Goal: Transaction & Acquisition: Purchase product/service

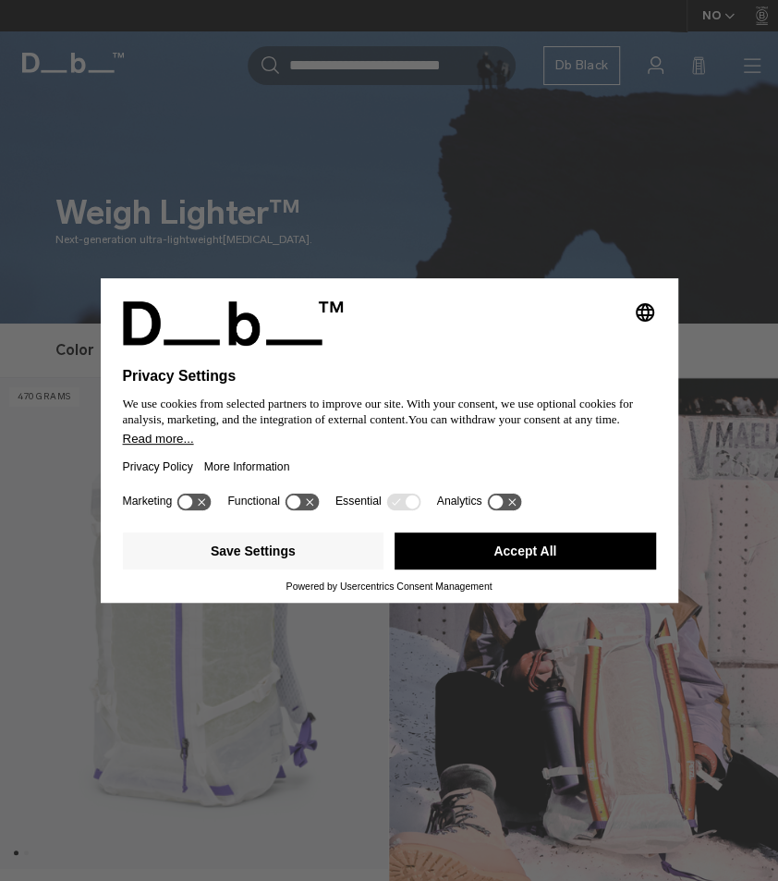
click at [458, 564] on button "Accept All" at bounding box center [526, 550] width 262 height 37
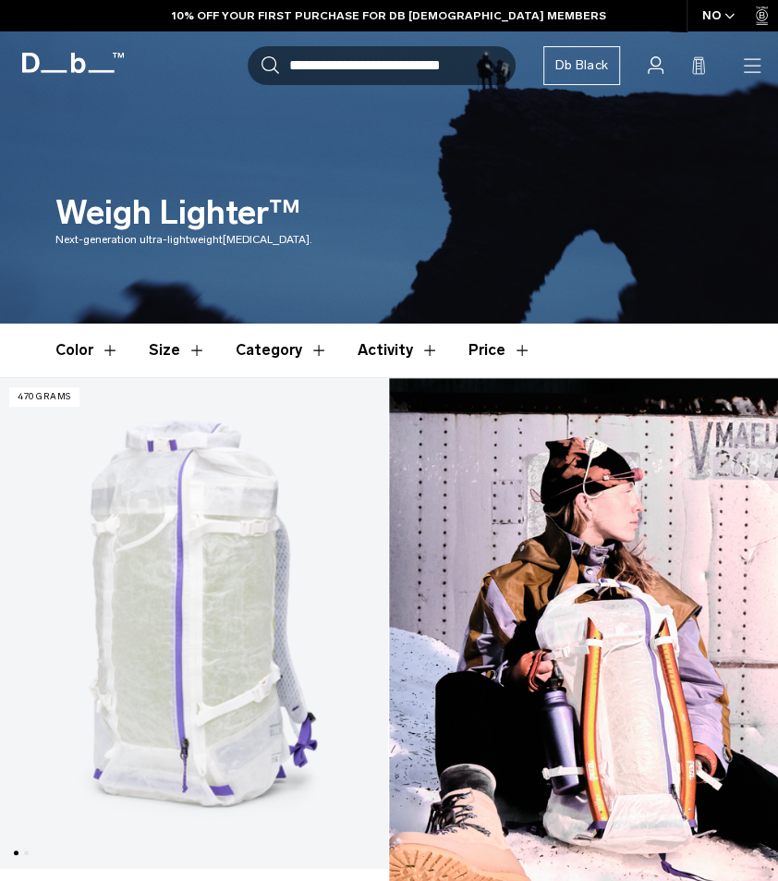
click at [0, 0] on icon "button" at bounding box center [0, 0] width 0 height 0
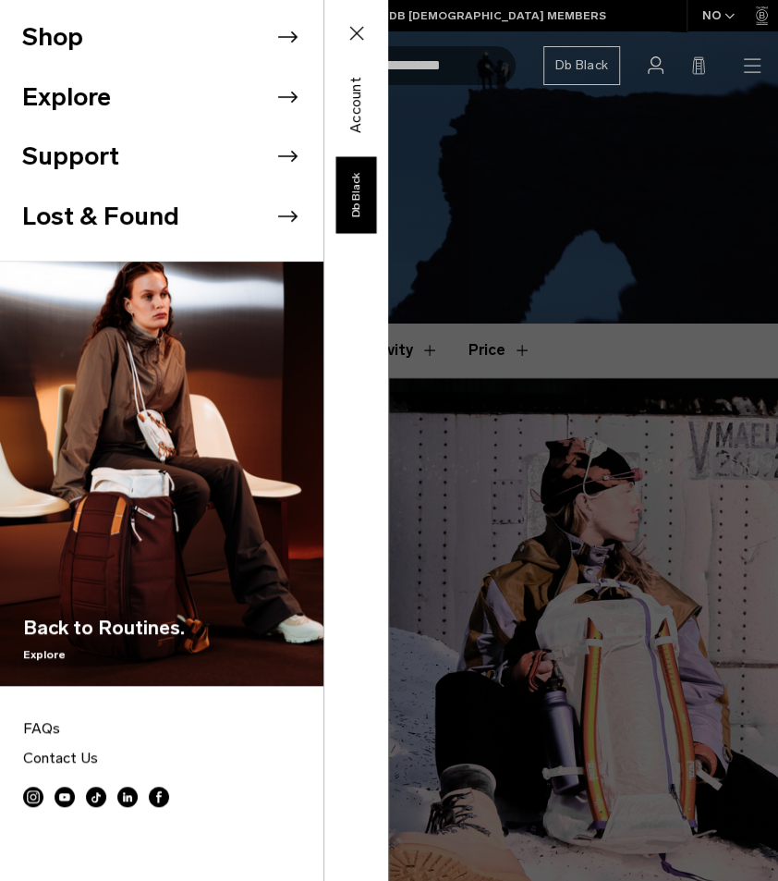
click at [54, 39] on li "Shop" at bounding box center [172, 37] width 301 height 60
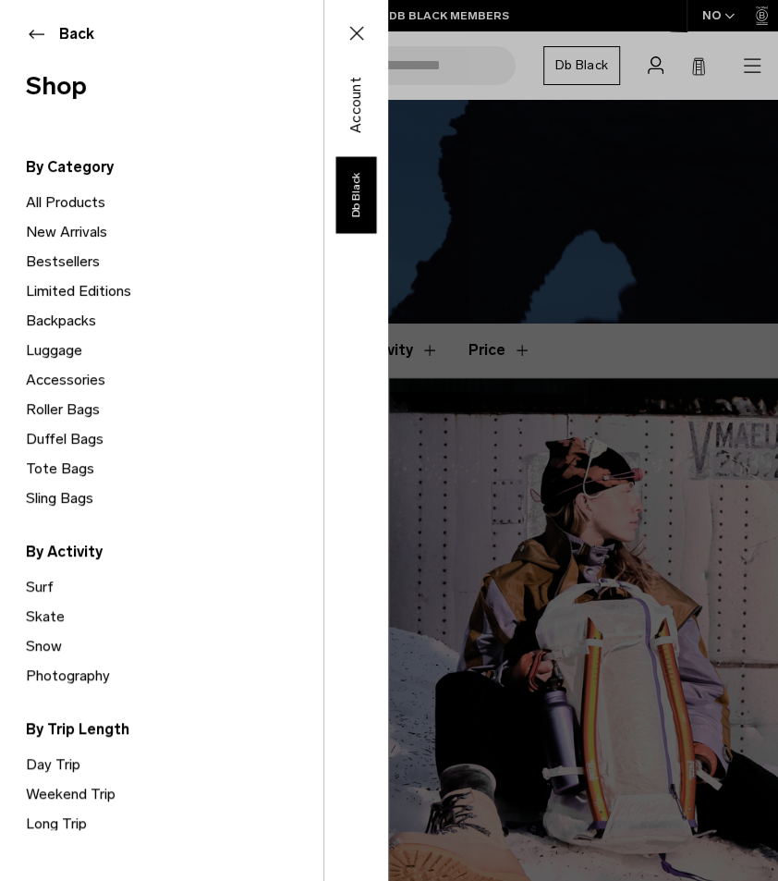
click at [43, 349] on link "Luggage" at bounding box center [175, 351] width 298 height 30
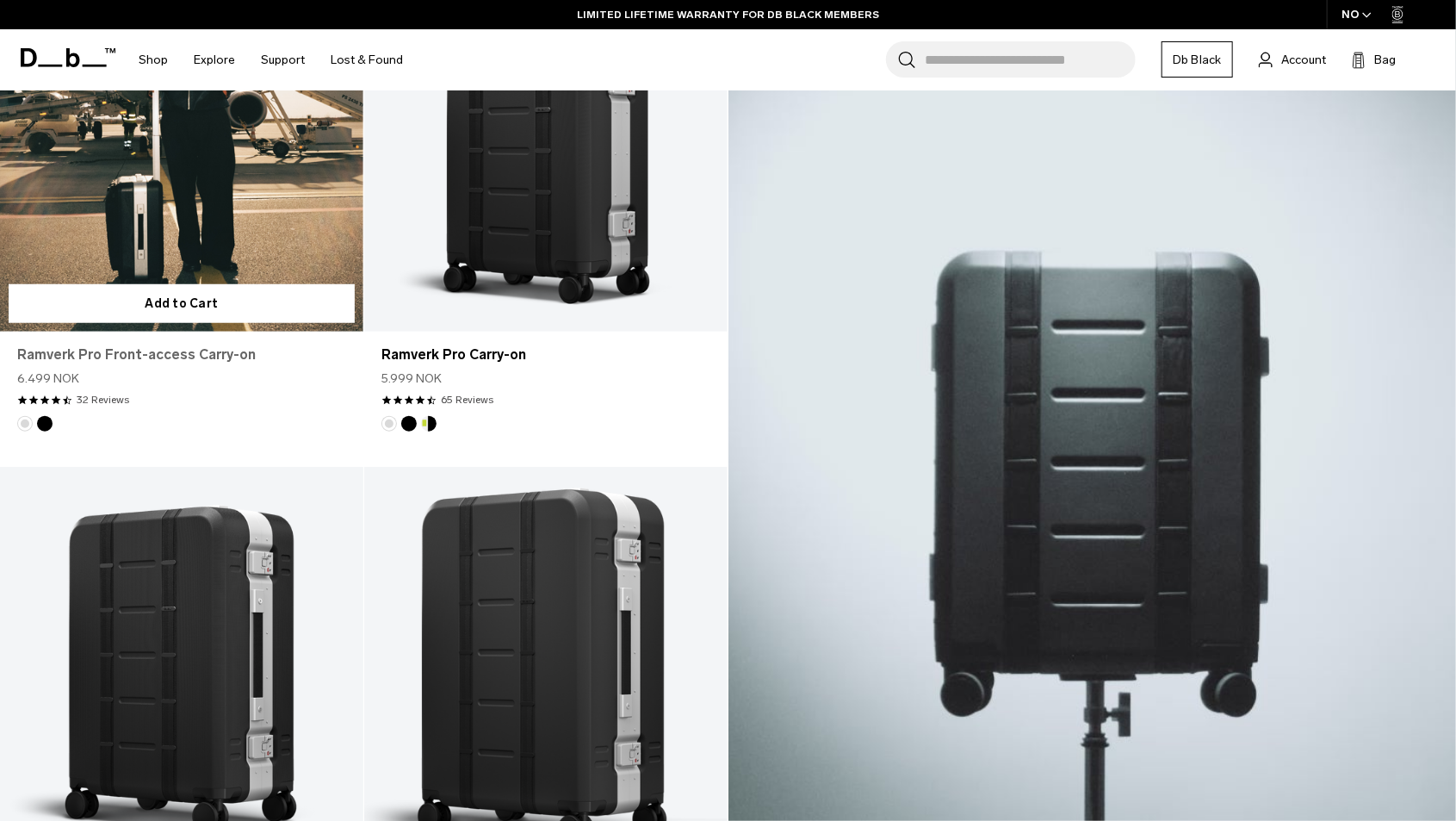
click at [113, 345] on link "Ramverk Pro Front-access Carry-on" at bounding box center [181, 355] width 329 height 21
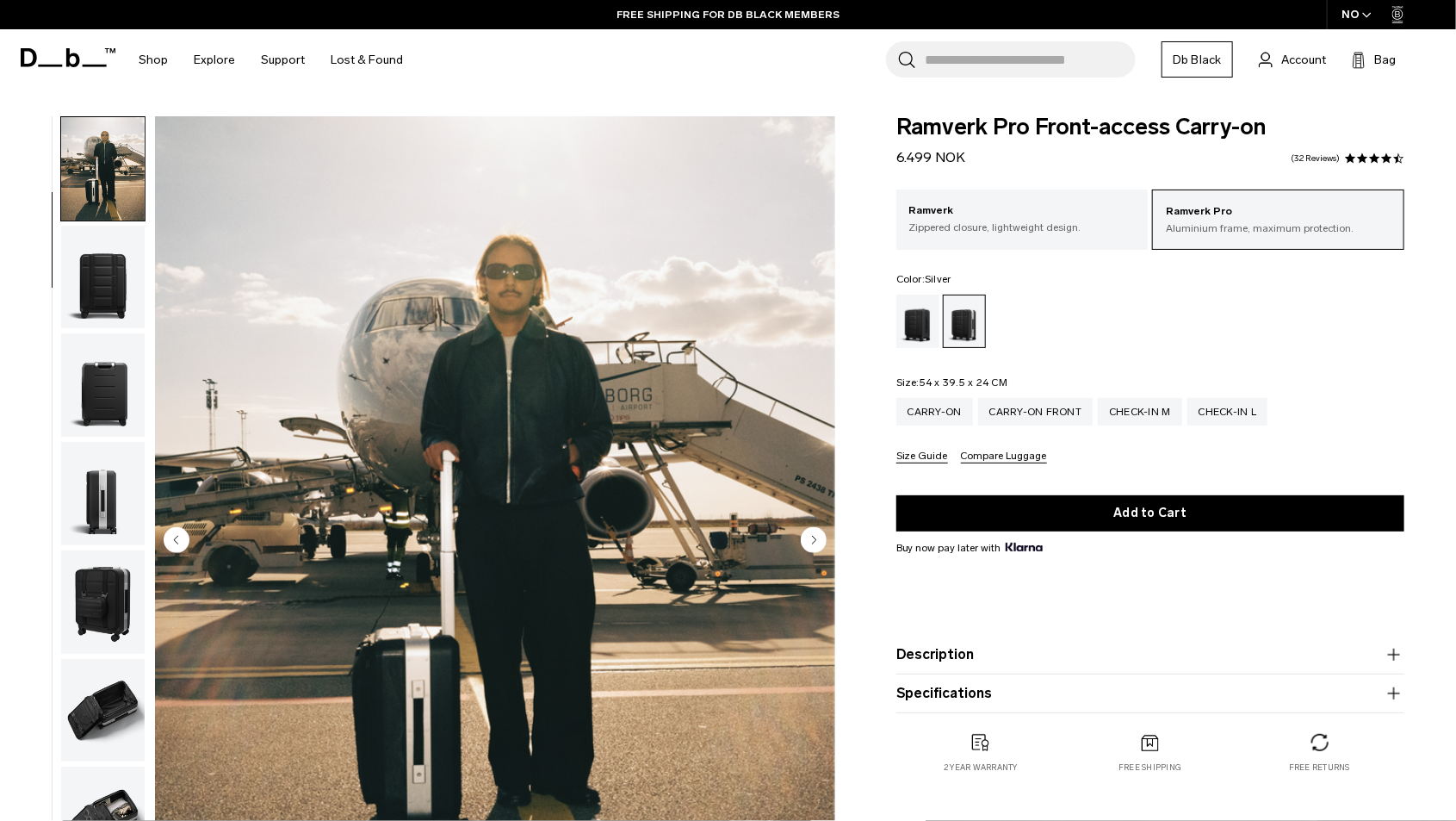
click at [104, 376] on img "button" at bounding box center [103, 385] width 84 height 103
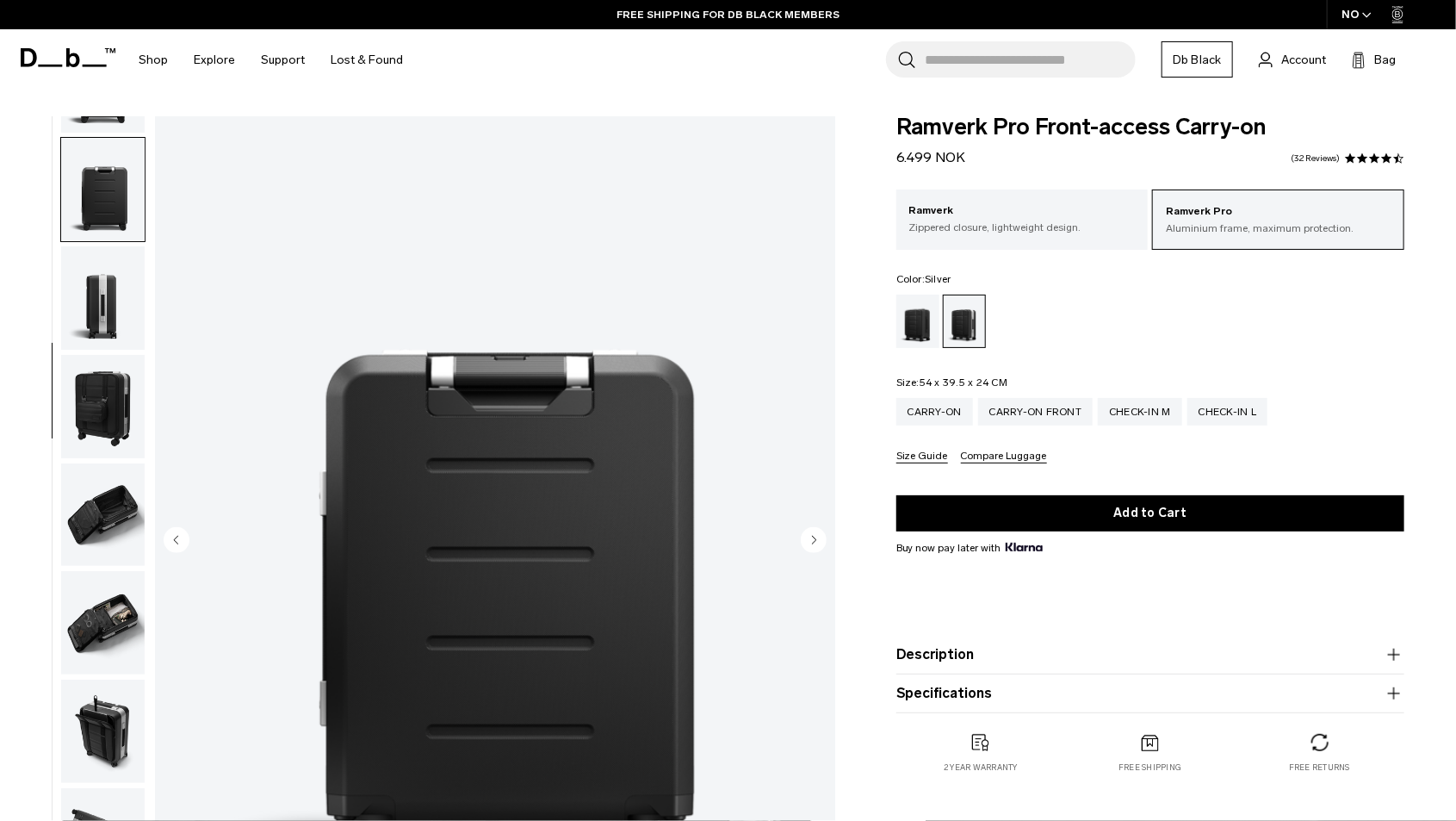
scroll to position [325, 0]
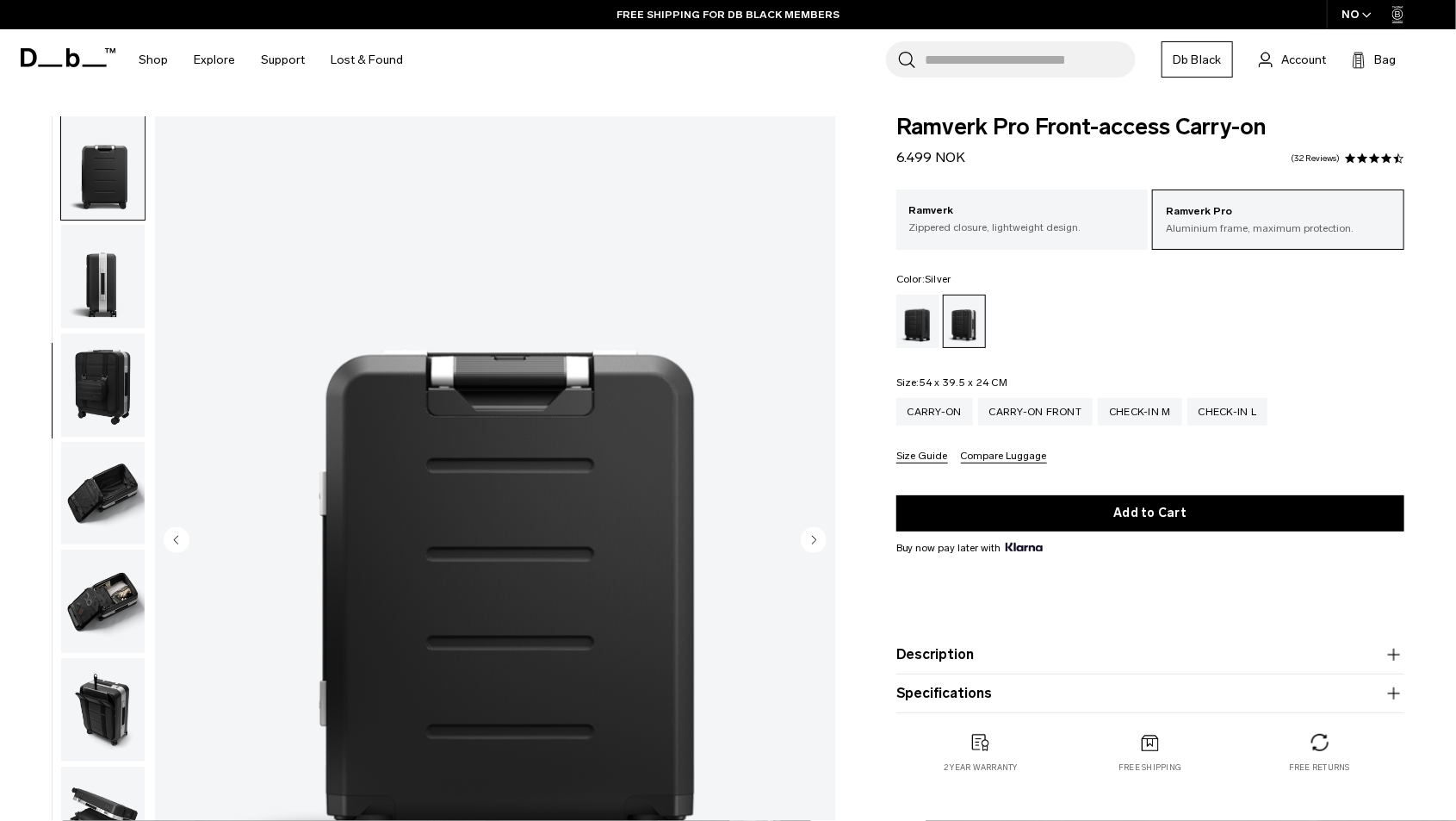
click at [96, 376] on img "button" at bounding box center [103, 385] width 84 height 103
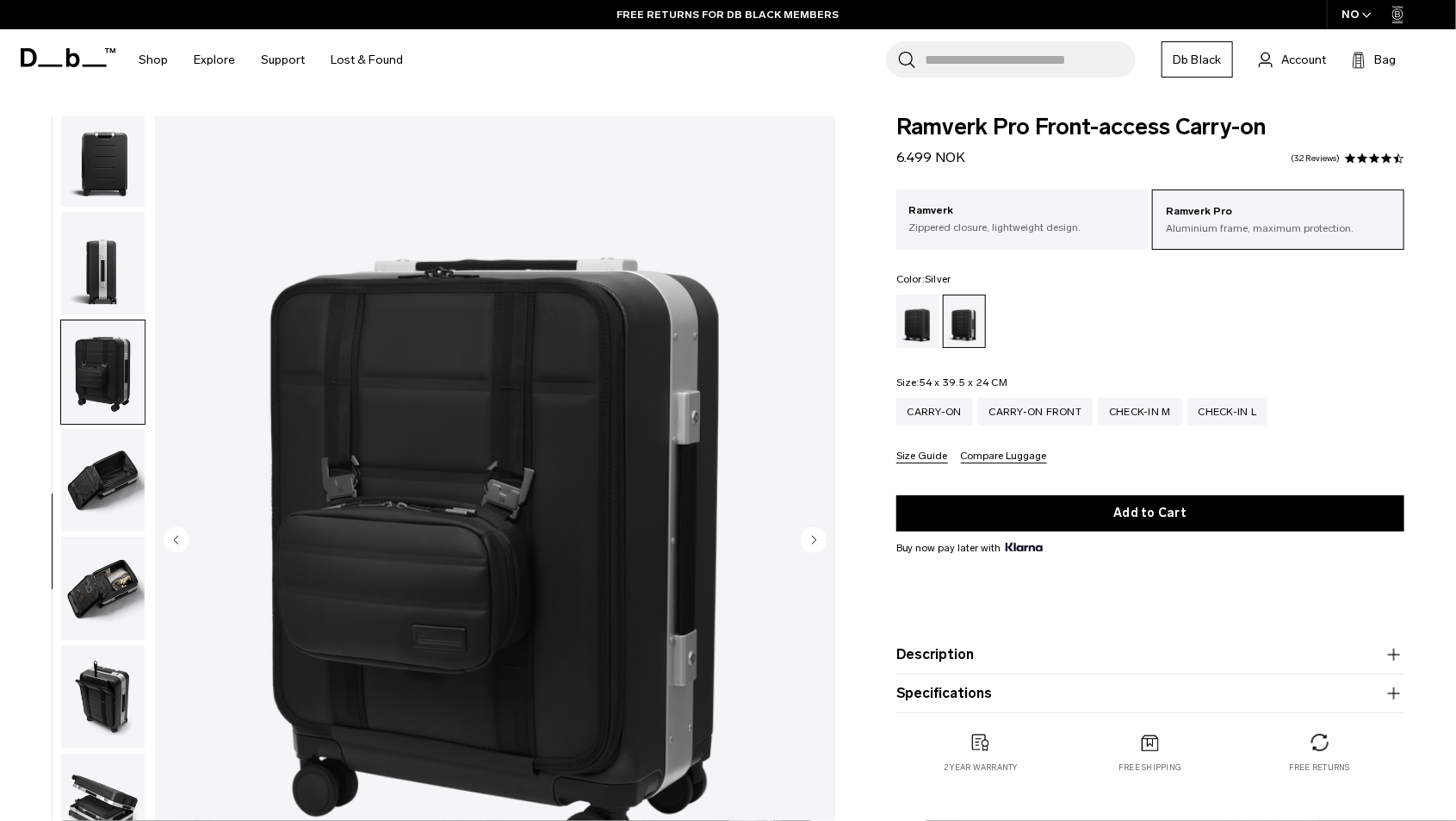
click at [94, 472] on img "button" at bounding box center [103, 480] width 84 height 103
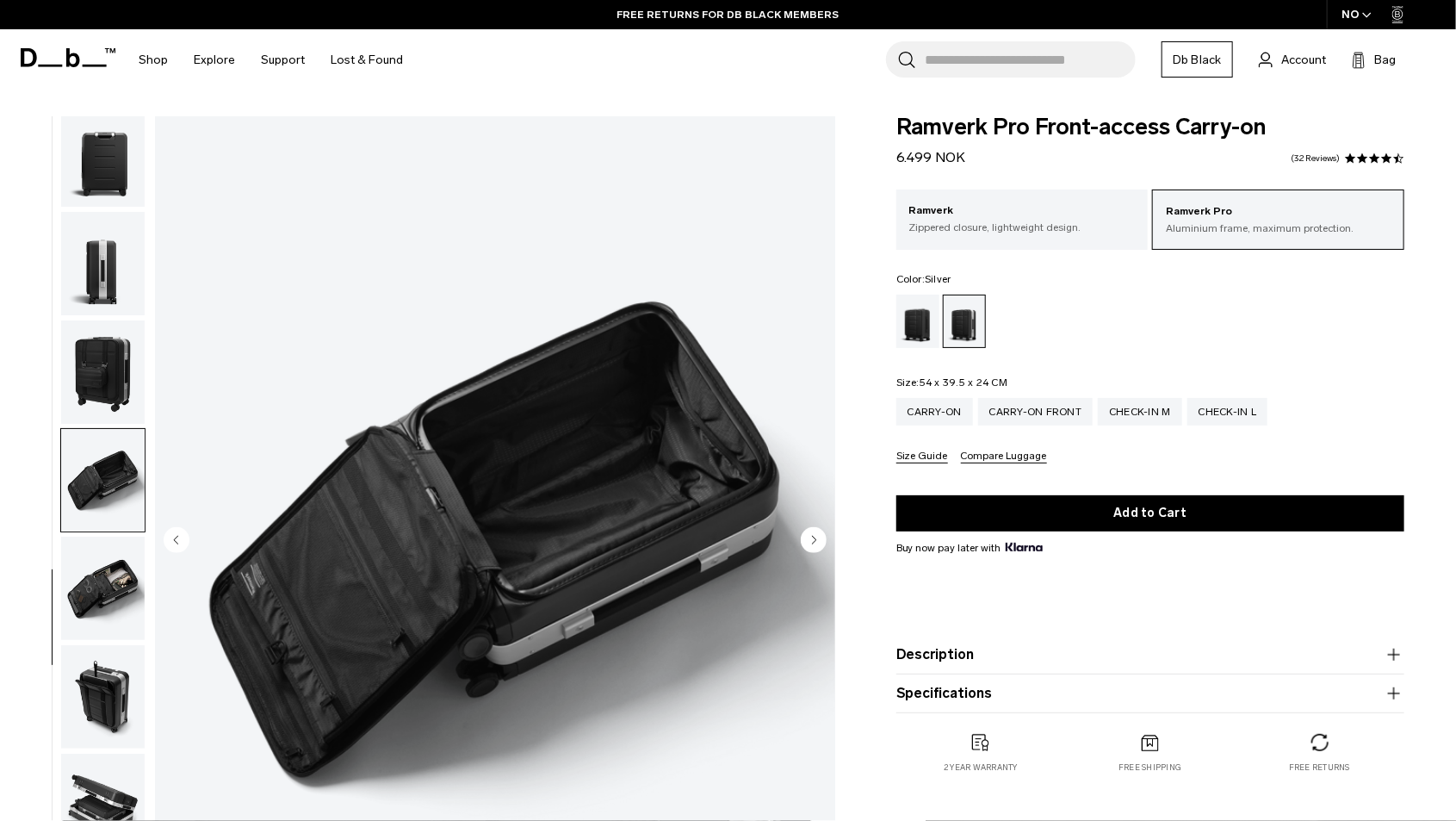
click at [97, 592] on img "button" at bounding box center [103, 588] width 84 height 103
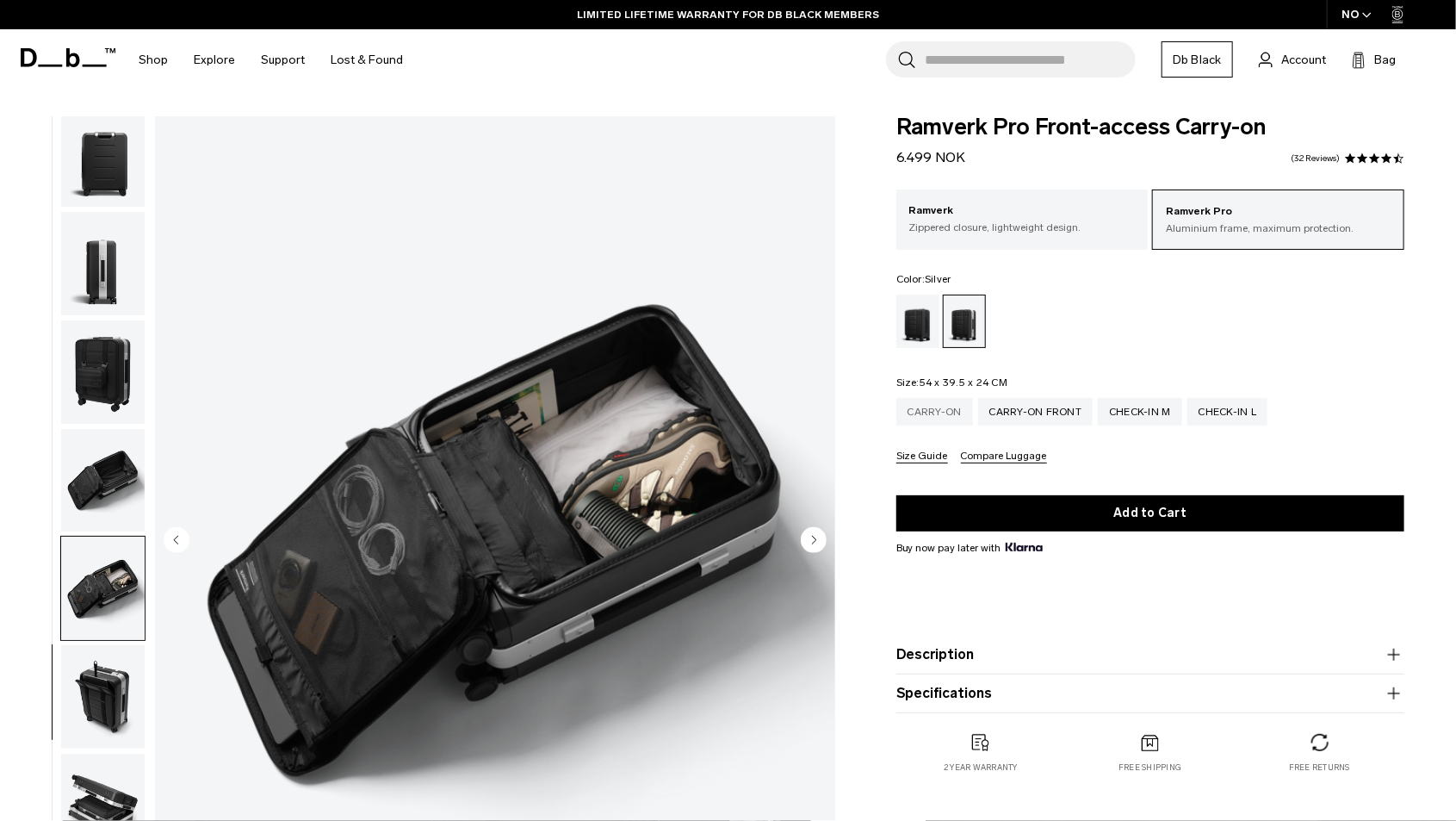
click at [937, 414] on div "Carry-on" at bounding box center [934, 412] width 76 height 28
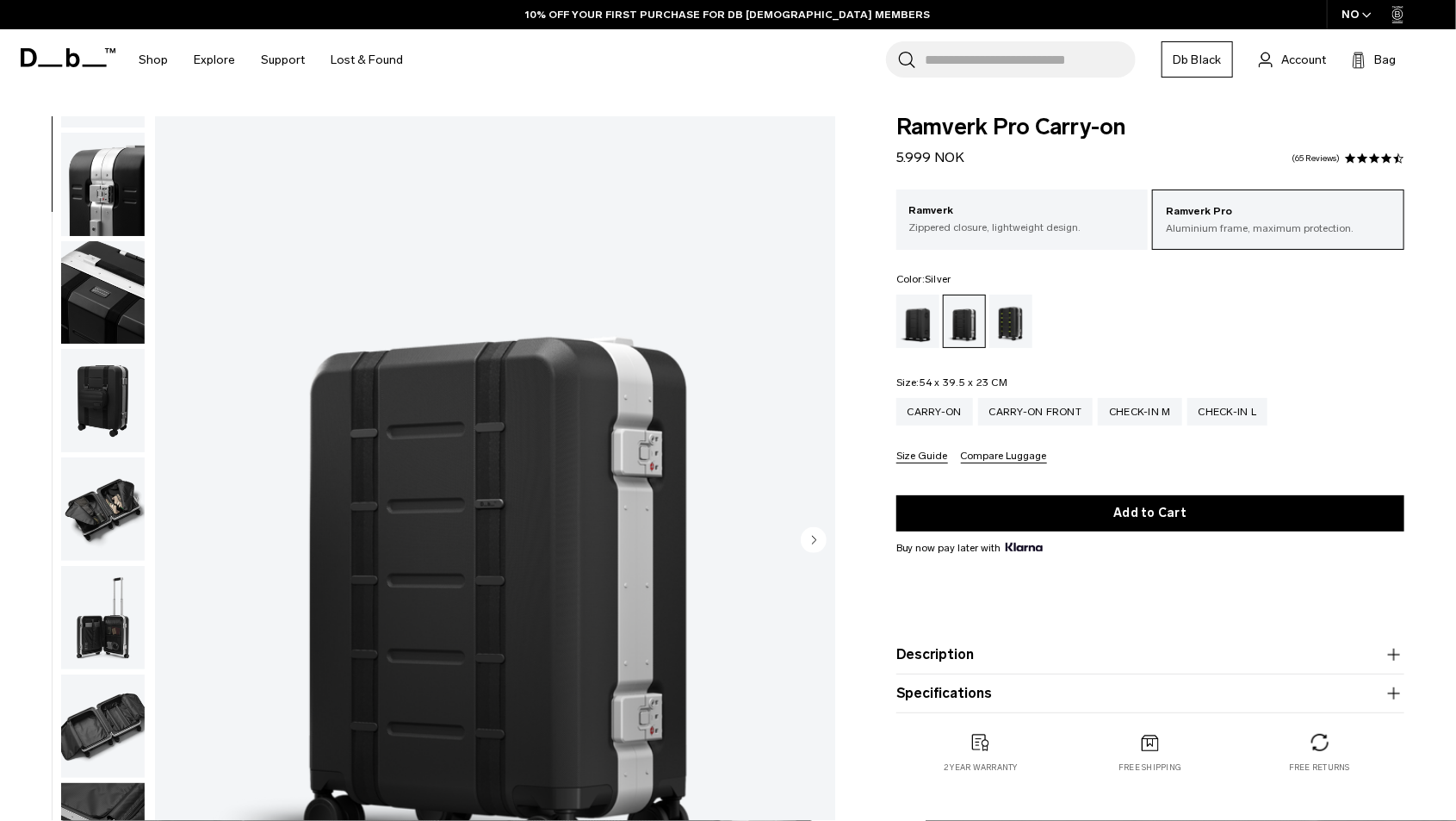
click at [87, 495] on img "button" at bounding box center [103, 509] width 84 height 103
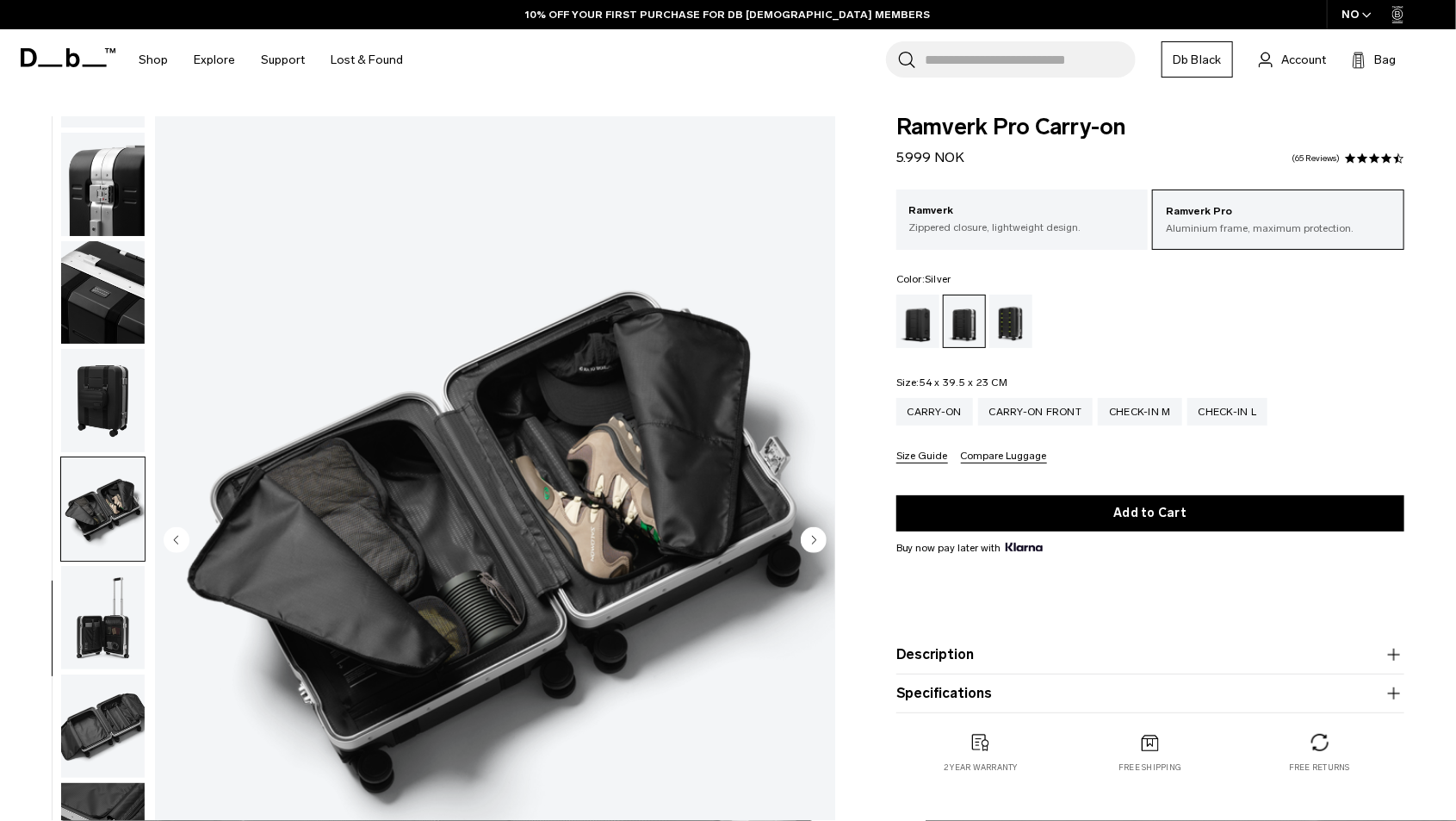
scroll to position [665, 0]
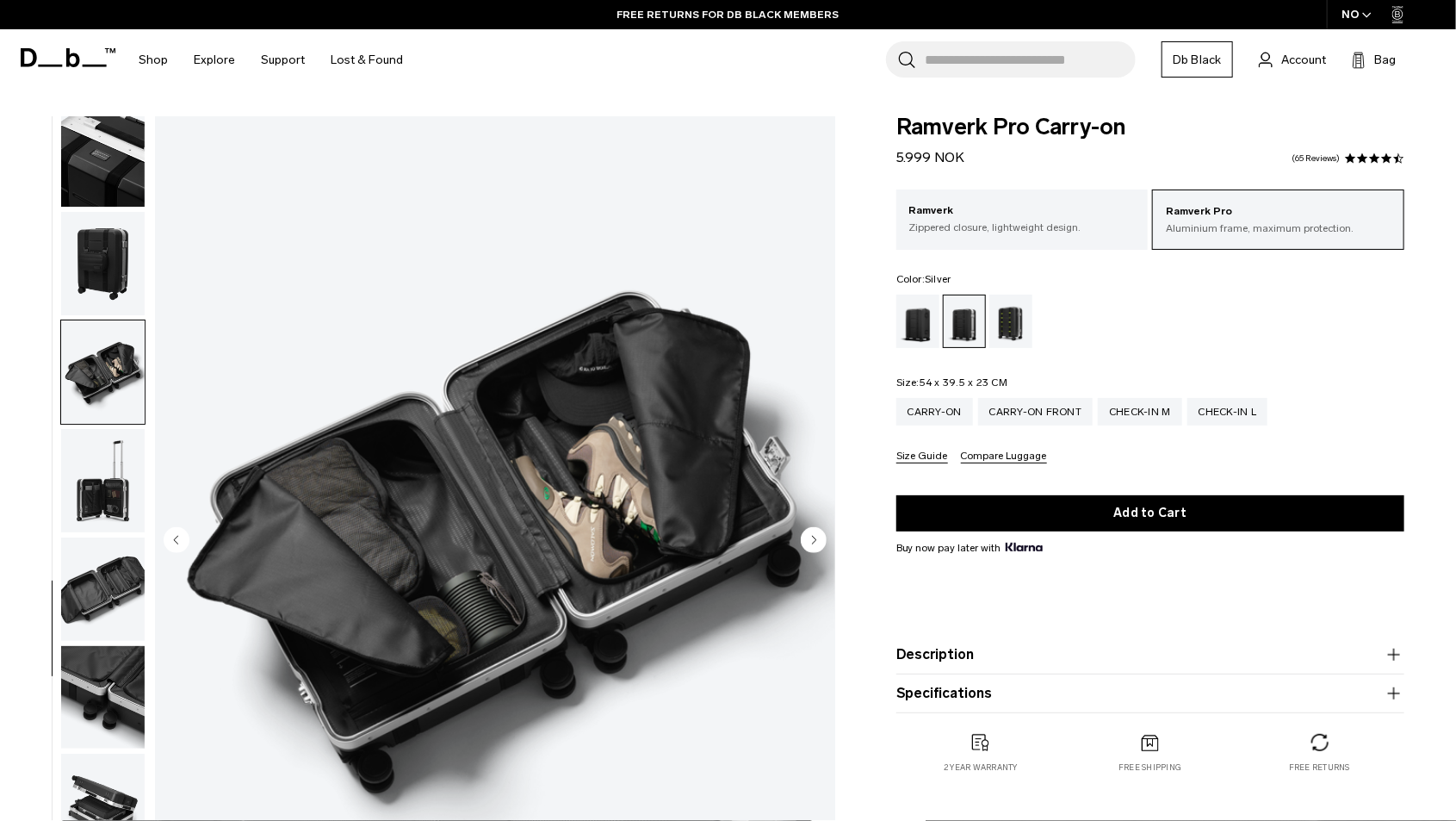
click at [1011, 312] on div "Db x New Amsterdam Surf Association" at bounding box center [1011, 321] width 44 height 53
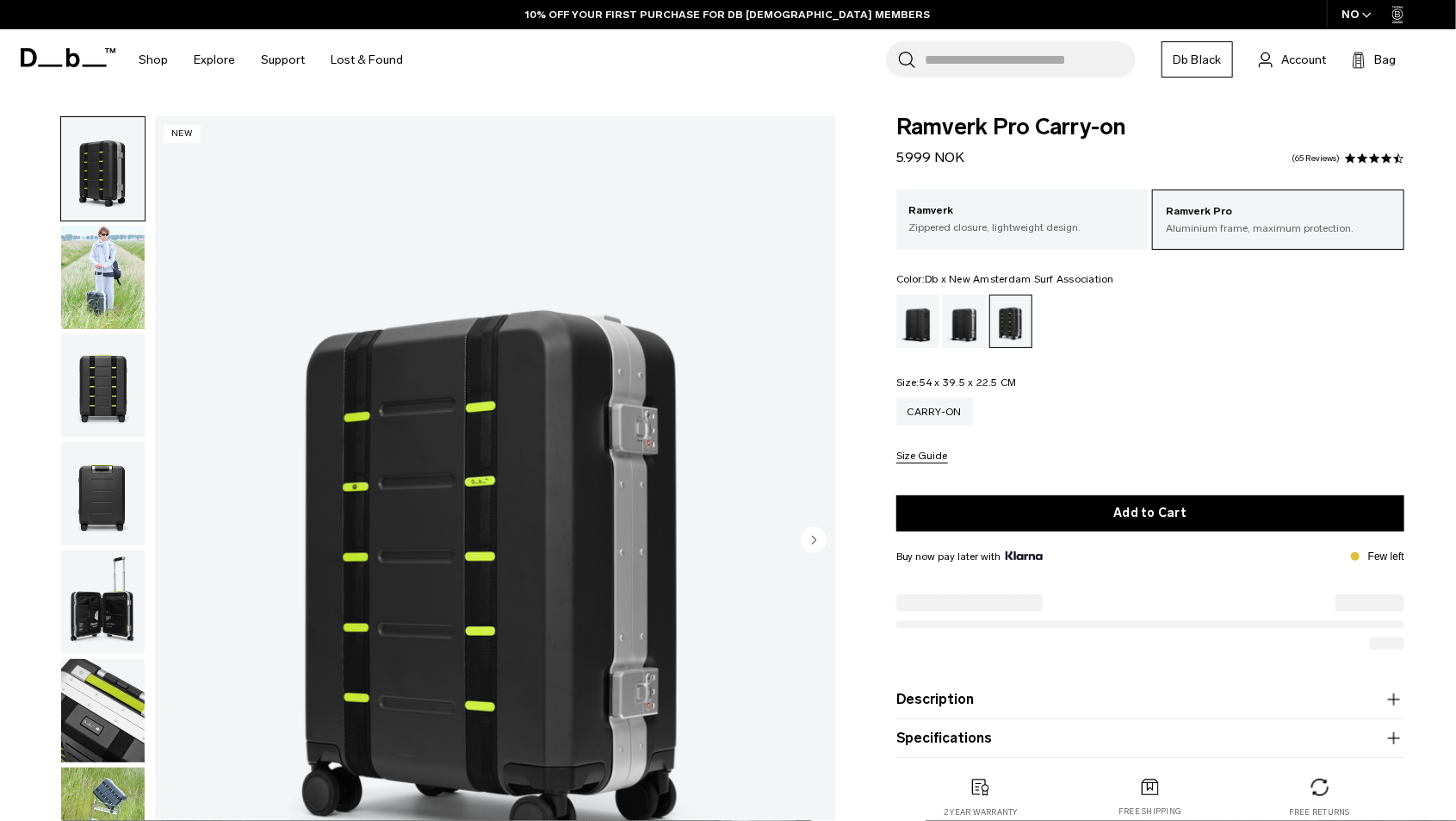
click at [973, 319] on div "Silver" at bounding box center [964, 321] width 44 height 53
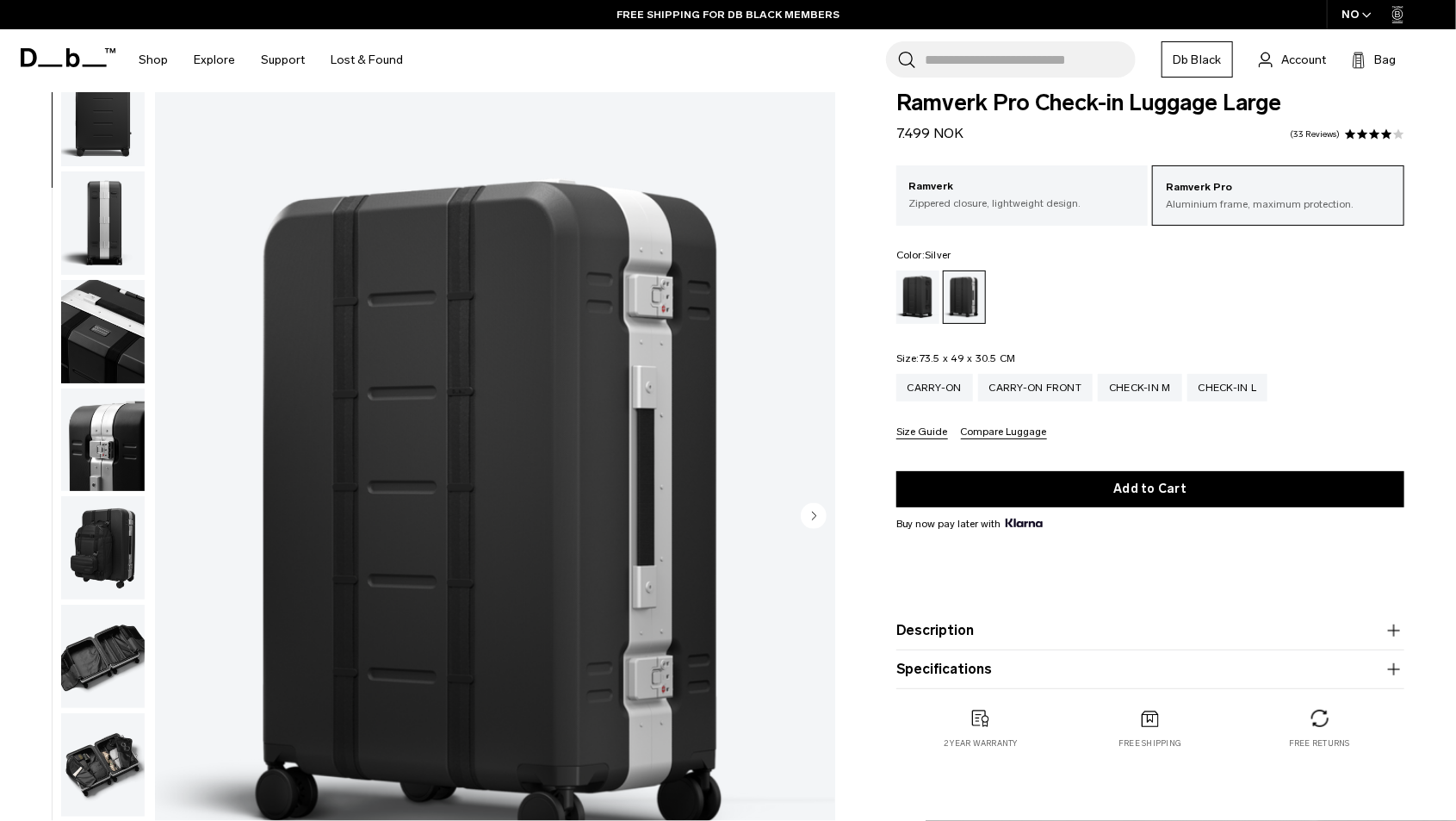
scroll to position [23, 0]
